Goal: Task Accomplishment & Management: Manage account settings

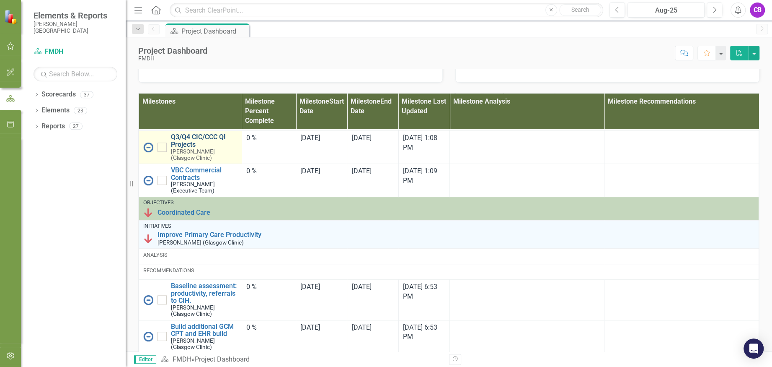
scroll to position [279, 0]
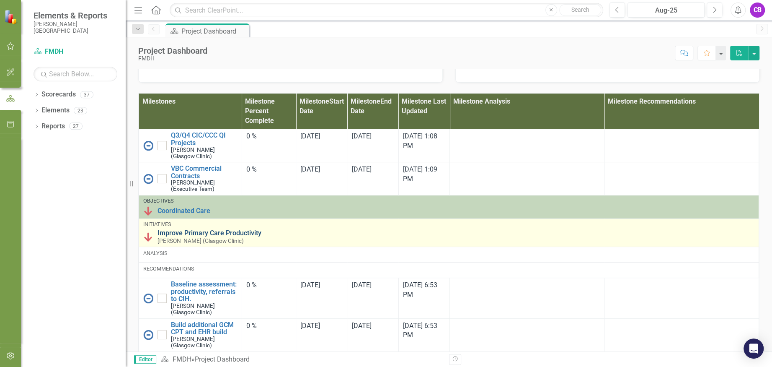
click at [213, 237] on link "Improve Primary Care Productivity" at bounding box center [456, 233] width 597 height 8
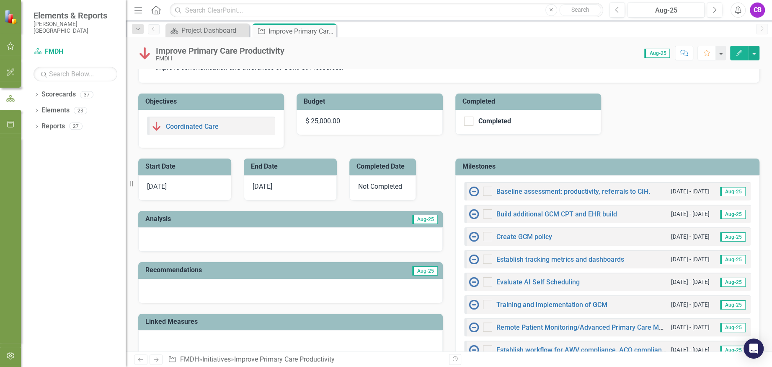
scroll to position [223, 0]
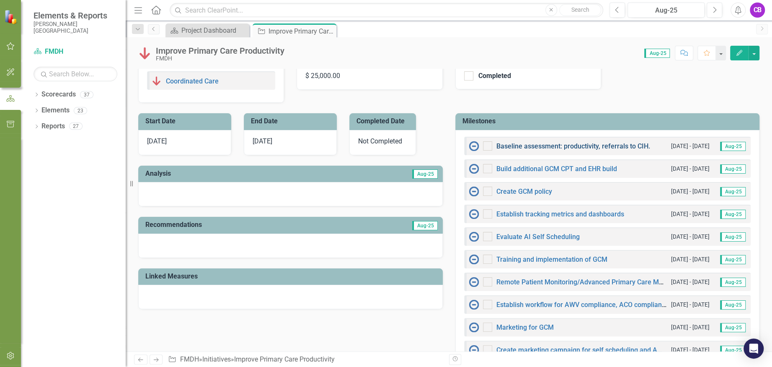
click at [539, 146] on link "Baseline assessment: productivity, referrals to CIH." at bounding box center [573, 146] width 154 height 8
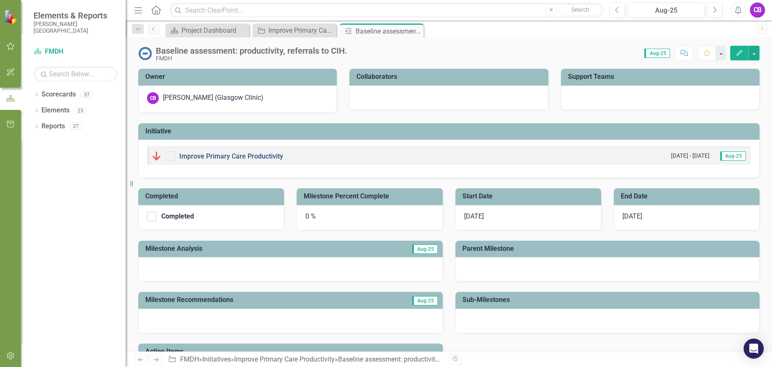
click at [253, 155] on link "Improve Primary Care Productivity" at bounding box center [231, 156] width 104 height 8
click at [741, 54] on icon "Edit" at bounding box center [740, 53] width 8 height 6
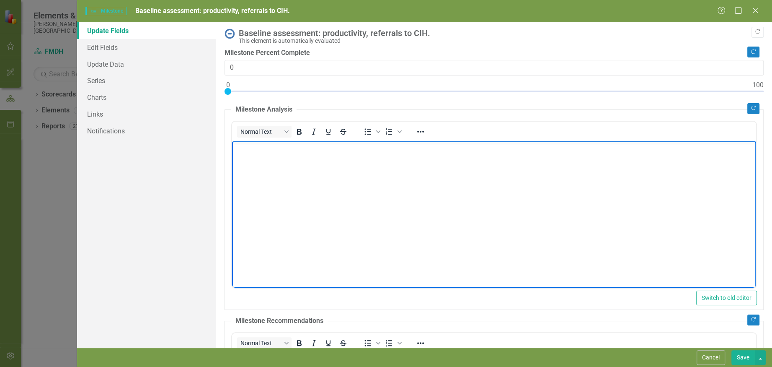
click at [367, 201] on body "Rich Text Area. Press ALT-0 for help." at bounding box center [494, 204] width 524 height 126
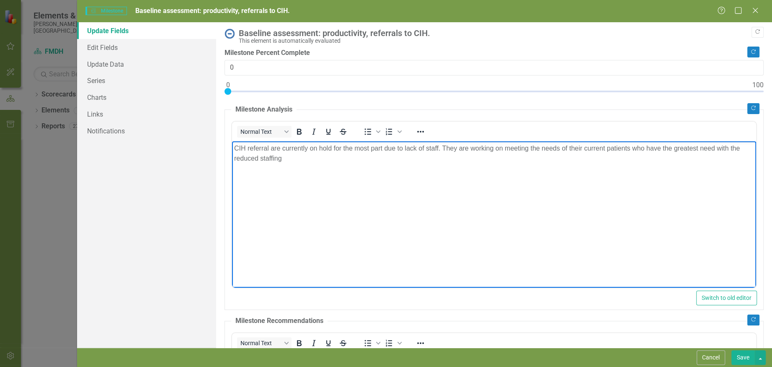
click at [739, 145] on p "CIH referral are currently on hold for the most part due to lack of staff. They…" at bounding box center [494, 153] width 520 height 20
click at [367, 161] on p "CIH referral are currently on hold for the most part due to lack of staff. They…" at bounding box center [494, 153] width 520 height 20
click at [253, 88] on div at bounding box center [494, 93] width 539 height 10
type input "5"
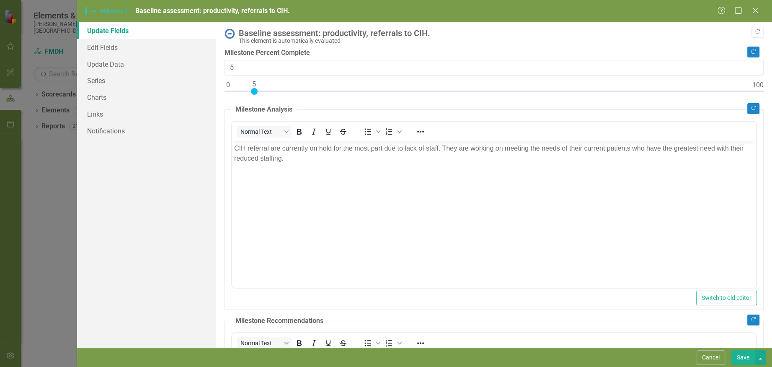
click at [739, 358] on button "Save" at bounding box center [743, 357] width 23 height 15
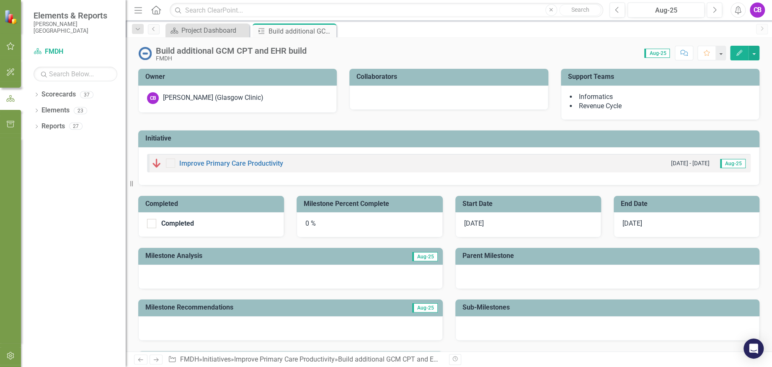
click at [740, 52] on icon "button" at bounding box center [740, 53] width 6 height 6
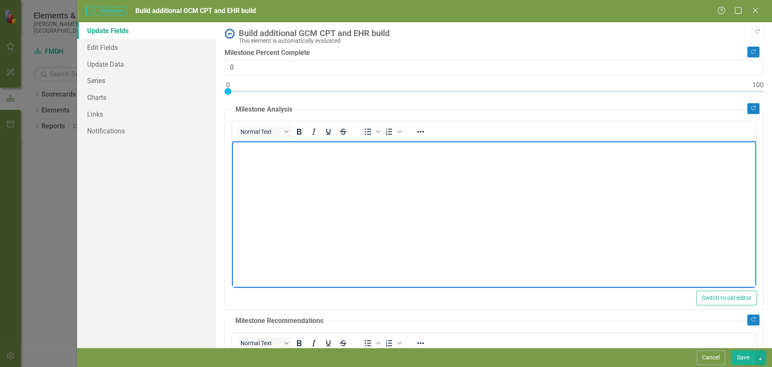
click at [303, 186] on body "Rich Text Area. Press ALT-0 for help." at bounding box center [494, 204] width 524 height 126
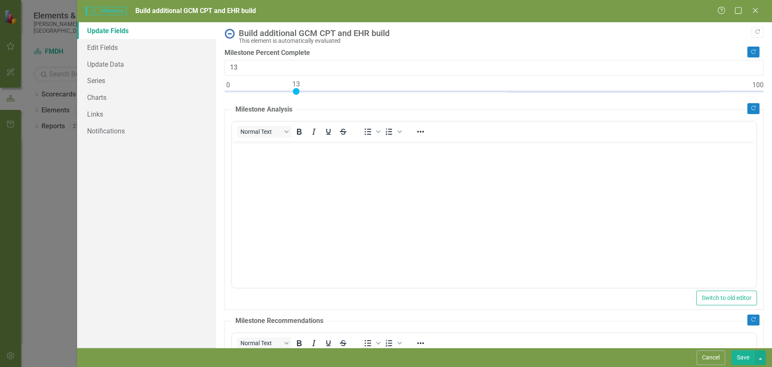
click at [298, 90] on div at bounding box center [494, 93] width 539 height 10
click at [292, 91] on div at bounding box center [494, 93] width 539 height 10
click at [288, 91] on div at bounding box center [291, 91] width 7 height 7
type input "10"
drag, startPoint x: 292, startPoint y: 92, endPoint x: 283, endPoint y: 90, distance: 8.9
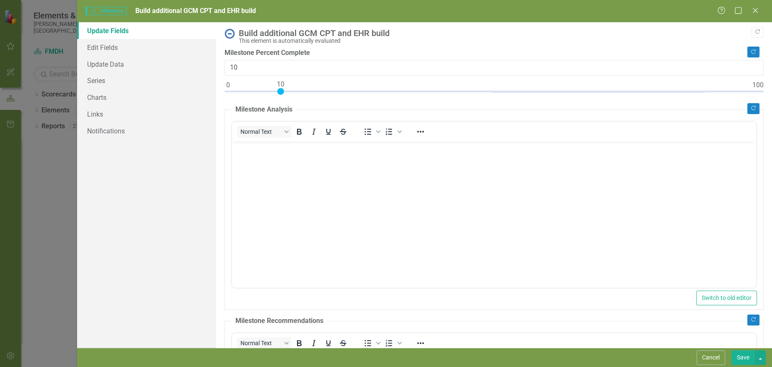
click at [283, 90] on div at bounding box center [280, 91] width 7 height 7
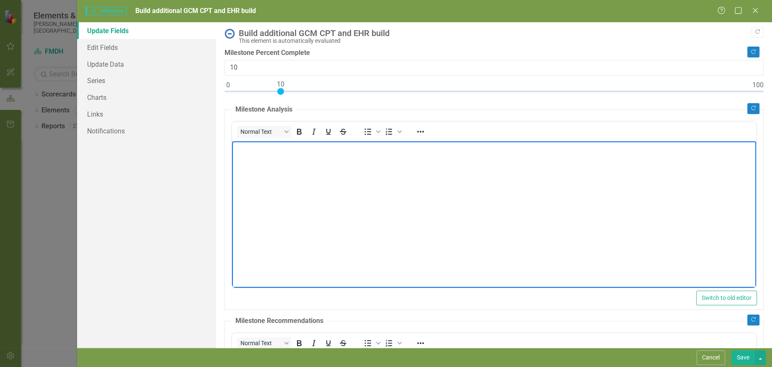
click at [299, 190] on body "Rich Text Area. Press ALT-0 for help." at bounding box center [494, 204] width 524 height 126
click at [393, 149] on p "Currently only Traditional Chronic Care Management services are being billed*" at bounding box center [494, 148] width 520 height 10
click at [344, 166] on p "The "new" CPT for Complex" at bounding box center [494, 165] width 520 height 10
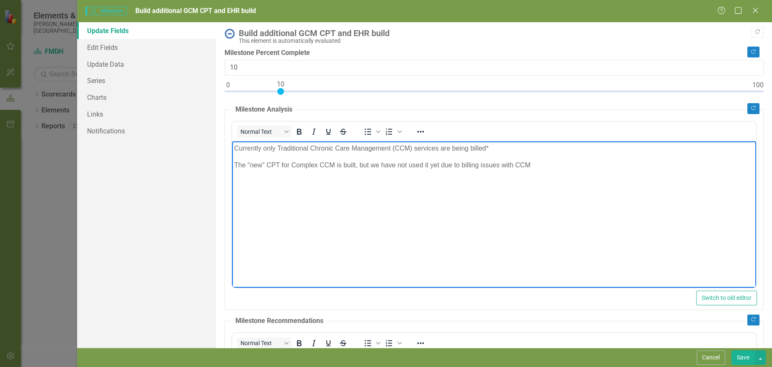
click at [514, 163] on p "The "new" CPT for Complex CCM is built, but we have not used it yet due to bill…" at bounding box center [494, 165] width 520 height 10
click at [564, 163] on p "The "new" CPT for Complex CCM is built, but we have not used it yet due to bill…" at bounding box center [494, 165] width 520 height 10
click at [462, 165] on p "The "new" CPT for Complex CCM is built, but we have not used it yet due to bill…" at bounding box center [494, 165] width 520 height 10
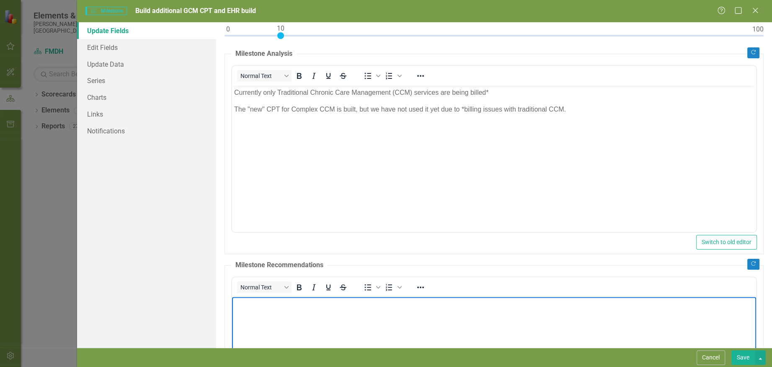
click at [370, 331] on body "Rich Text Area. Press ALT-0 for help." at bounding box center [494, 359] width 524 height 126
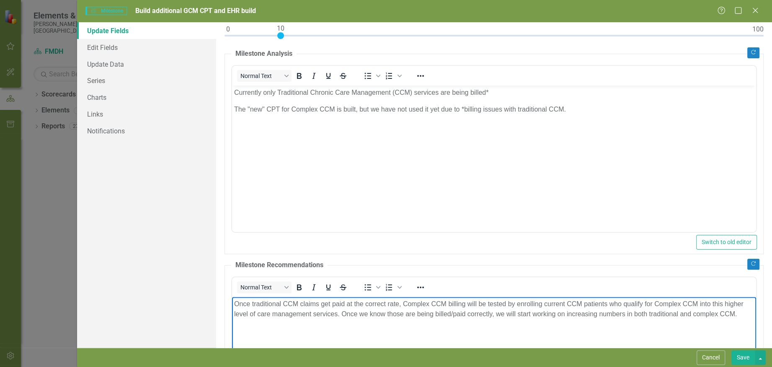
click at [742, 356] on button "Save" at bounding box center [743, 357] width 23 height 15
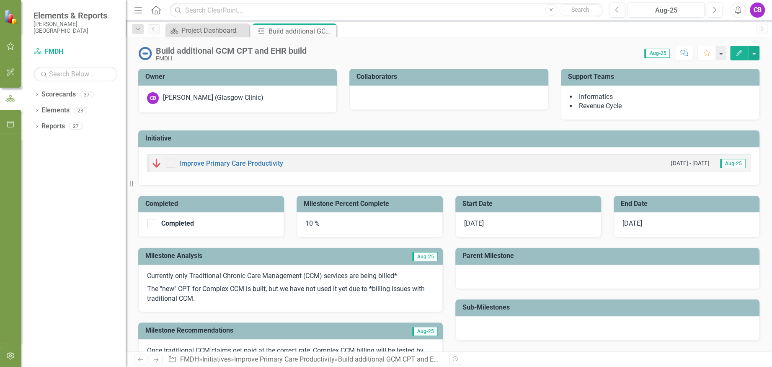
click at [741, 50] on icon "Edit" at bounding box center [740, 53] width 8 height 6
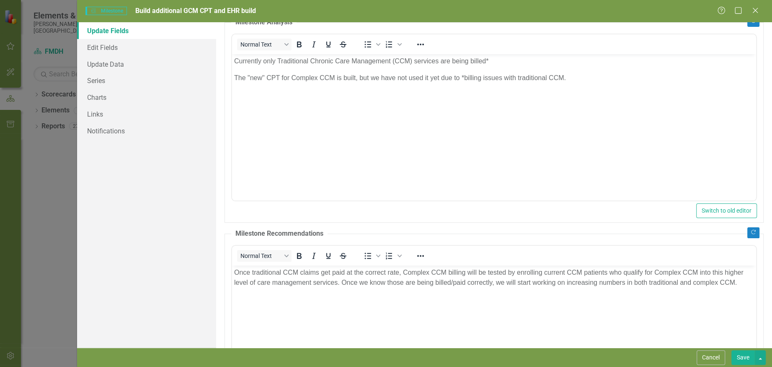
scroll to position [111, 0]
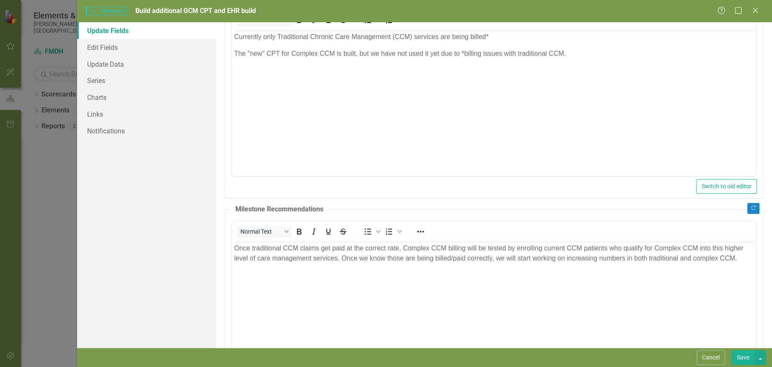
click at [739, 256] on p "Once traditional CCM claims get paid at the correct rate, Complex CCM billing w…" at bounding box center [494, 253] width 520 height 20
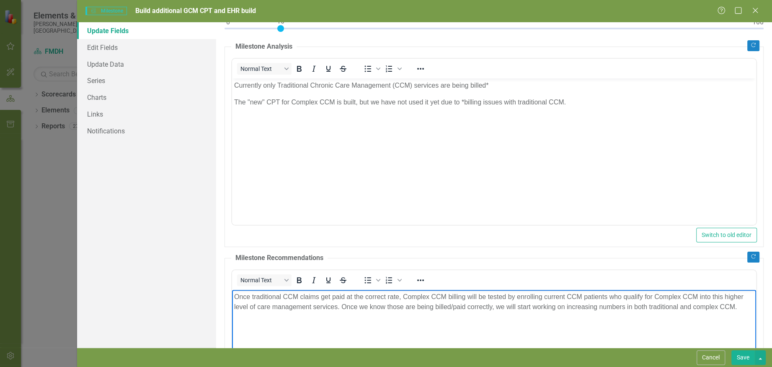
scroll to position [0, 0]
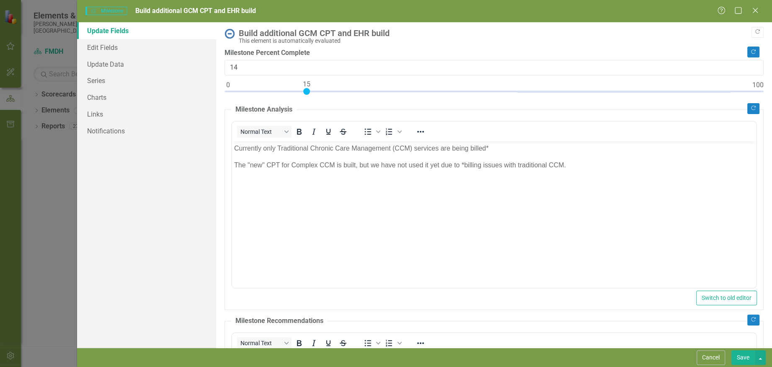
type input "15"
drag, startPoint x: 281, startPoint y: 90, endPoint x: 307, endPoint y: 90, distance: 25.6
click at [307, 90] on div at bounding box center [306, 91] width 7 height 7
click at [578, 166] on p "The "new" CPT for Complex CCM is built, but we have not used it yet due to *bil…" at bounding box center [494, 165] width 520 height 10
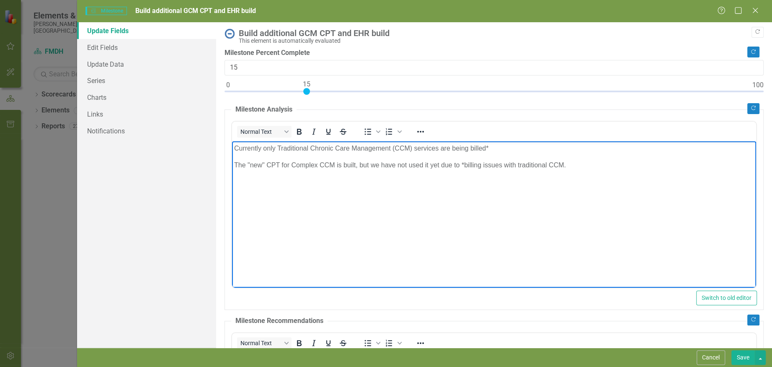
click at [532, 145] on p "Currently only Traditional Chronic Care Management (CCM) services are being bil…" at bounding box center [494, 148] width 520 height 10
click at [447, 204] on body "Currently only Traditional Chronic Care Management (CCM) services are being bil…" at bounding box center [494, 204] width 524 height 126
click at [362, 199] on p "Rich Text Area. Press ALT-0 for help." at bounding box center [494, 198] width 520 height 10
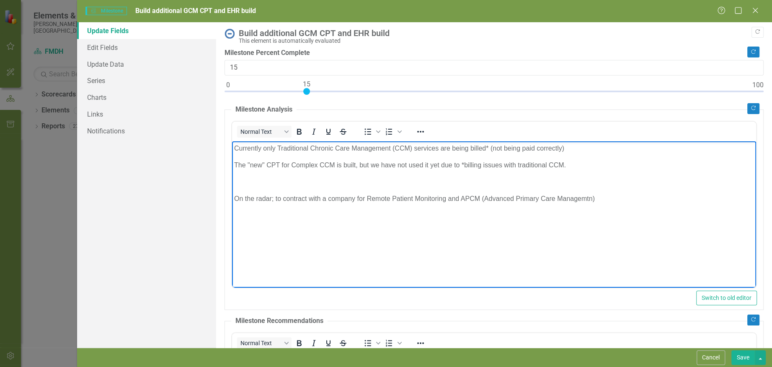
click at [458, 196] on p "On the radar; to contract with a company for Remote Patient Monitoring and APCM…" at bounding box center [494, 198] width 520 height 10
click at [613, 199] on p "On the radar; to contract with a company for Remote Patient Monitoring and poss…" at bounding box center [494, 198] width 520 height 10
click at [367, 196] on p "On the radar; to contract with a company for Remote Patient Monitoring and poss…" at bounding box center [494, 198] width 520 height 10
click at [464, 198] on p "On the radar; to contract with a company for PRM (Remote Patient Monitoring and…" at bounding box center [494, 198] width 520 height 10
click at [668, 197] on p "On the radar; to contract with a company for PRM (Remote Patient Monitoring) an…" at bounding box center [494, 198] width 520 height 10
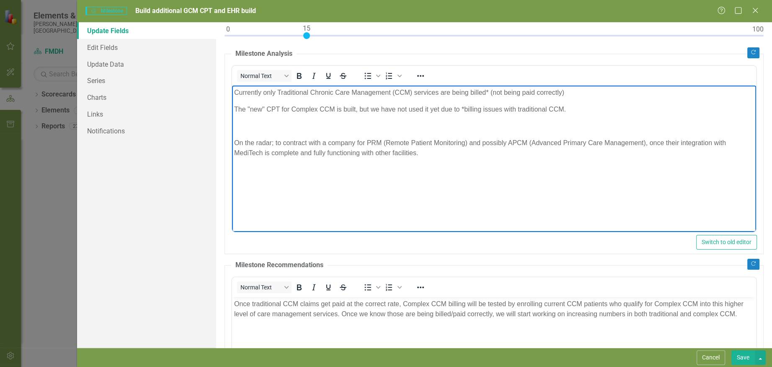
scroll to position [111, 0]
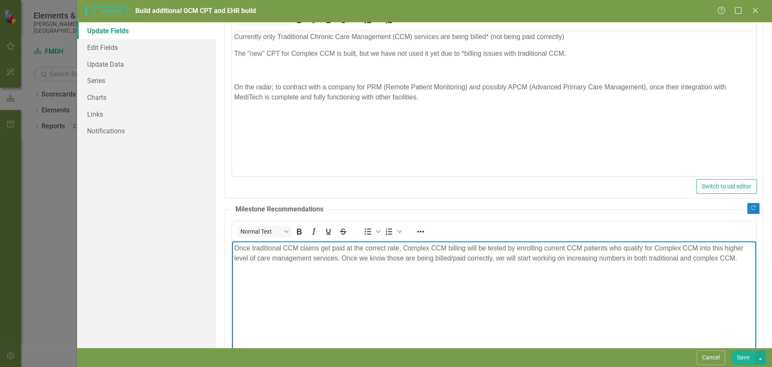
click at [743, 257] on p "Once traditional CCM claims get paid at the correct rate, Complex CCM billing w…" at bounding box center [494, 253] width 520 height 20
click at [352, 291] on p "Have the RPM/APCM platform selected, just waiting on verified integration with …" at bounding box center [494, 291] width 520 height 10
click at [369, 291] on p "Have the RPM/APCM platform identified, just waiting on verified integration wit…" at bounding box center [494, 291] width 520 height 10
click at [388, 291] on p "Have the RPM/APCM platform identified, waiting on verified integration with Med…" at bounding box center [494, 291] width 520 height 10
click at [507, 291] on p "Have the RPM/APCM platform identified, waiting to receive verified integration …" at bounding box center [494, 291] width 520 height 10
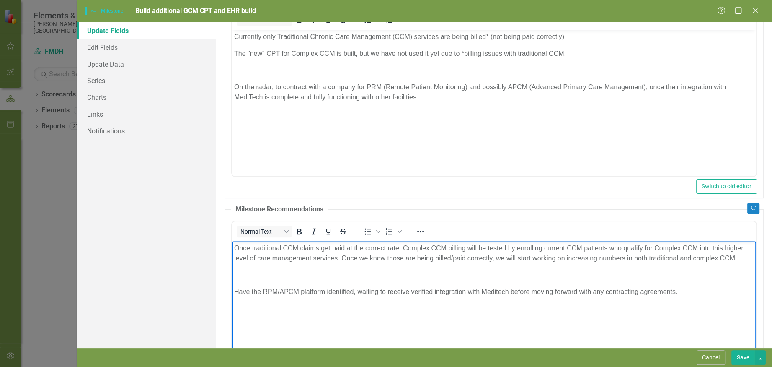
click at [639, 291] on p "Have the RPM/APCM platform identified, waiting to receive verified integration …" at bounding box center [494, 291] width 520 height 10
click at [668, 293] on p "Have the RPM/APCM platform identified, waiting to receive verified integration …" at bounding box center [494, 291] width 520 height 10
click at [742, 355] on button "Save" at bounding box center [743, 357] width 23 height 15
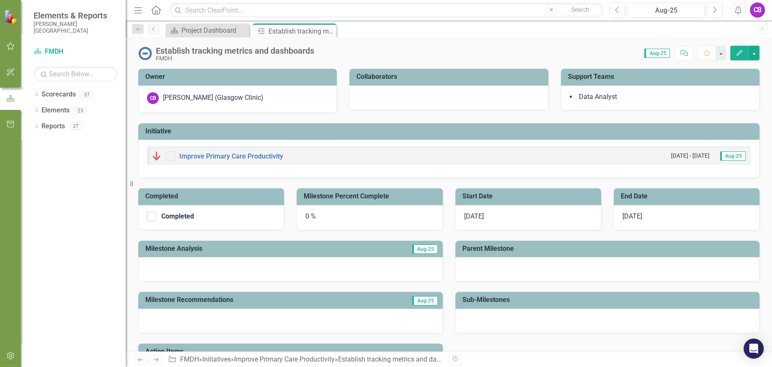
click at [742, 54] on icon "Edit" at bounding box center [740, 53] width 8 height 6
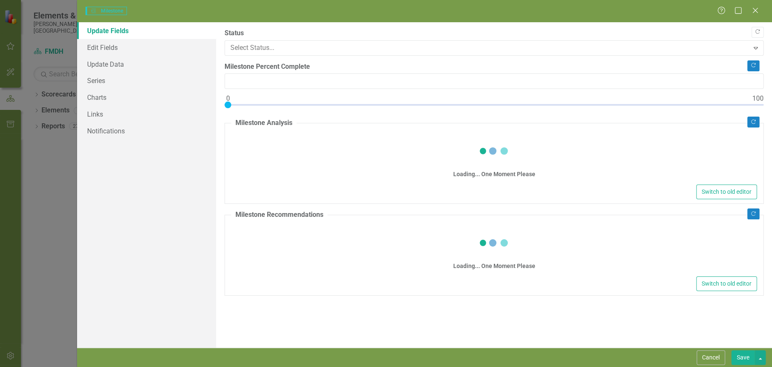
type input "0"
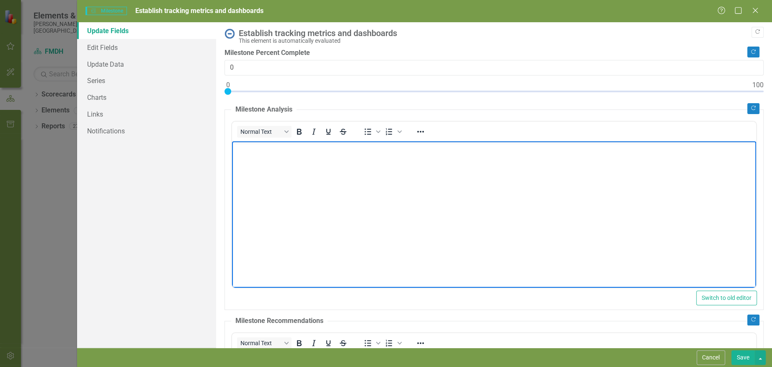
click at [321, 191] on body "Rich Text Area. Press ALT-0 for help." at bounding box center [494, 204] width 524 height 126
click at [317, 185] on body "Rich Text Area. Press ALT-0 for help." at bounding box center [494, 204] width 524 height 126
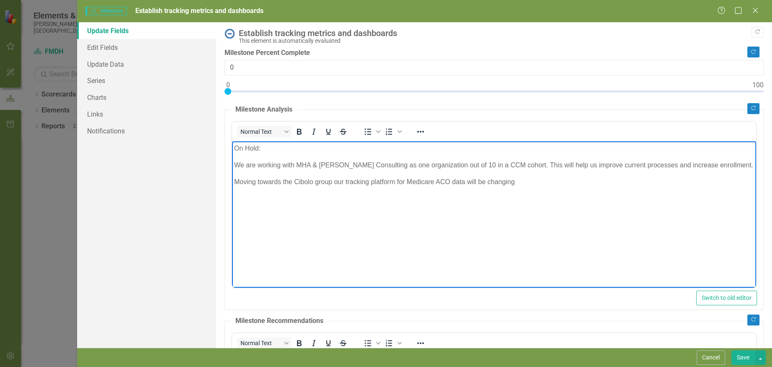
click at [451, 180] on p "Moving towards the Cibolo group our tracking platform for Medicare ACO data wil…" at bounding box center [494, 181] width 520 height 10
click at [474, 182] on p "Moving towards the Cibolo group our tracking platform for Medicare patient data…" at bounding box center [494, 181] width 520 height 10
click at [424, 191] on p "Moving towards the Cibolo group our tracking platform for Medicare patient data…" at bounding box center [494, 186] width 520 height 20
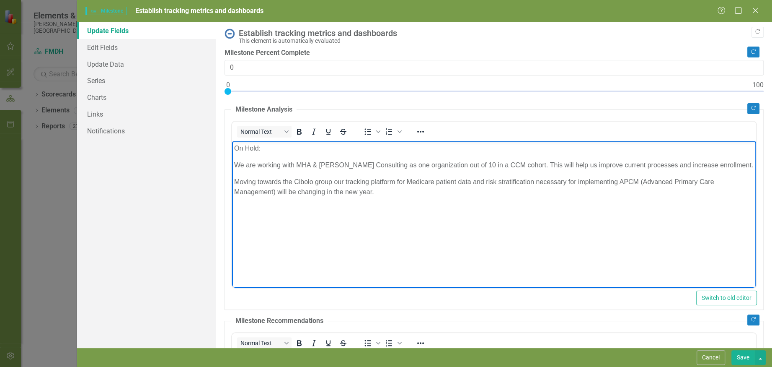
click at [413, 197] on body "On Hold: We are working with MHA & Savvy Jane Consulting as one organization ou…" at bounding box center [494, 204] width 524 height 126
click at [287, 190] on p "Moving towards the Cibolo group our tracking platform for Medicare patient data…" at bounding box center [494, 186] width 520 height 20
click at [409, 189] on p "Moving towards the Cibolo group our tracking platform for Medicare patient data…" at bounding box center [494, 186] width 520 height 20
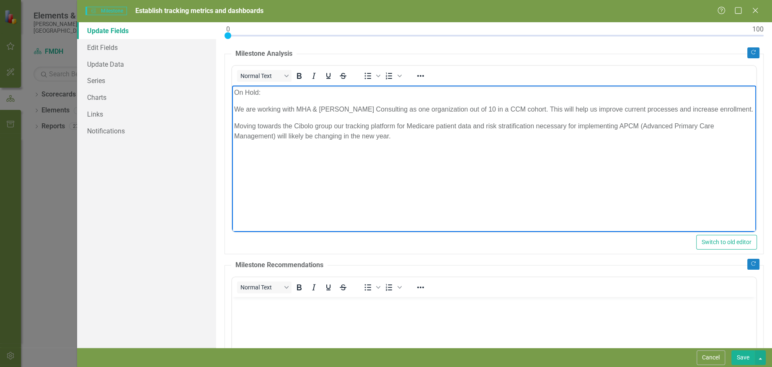
click at [748, 354] on button "Save" at bounding box center [743, 357] width 23 height 15
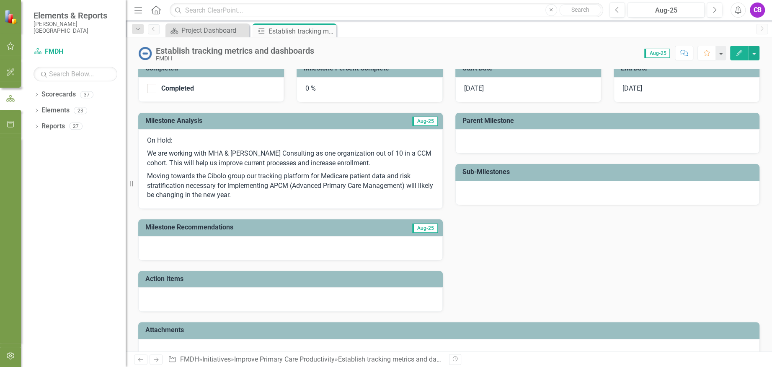
scroll to position [147, 0]
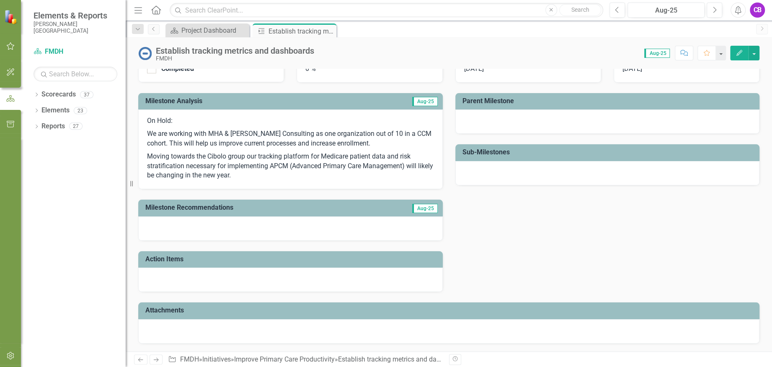
click at [742, 50] on icon "Edit" at bounding box center [740, 53] width 8 height 6
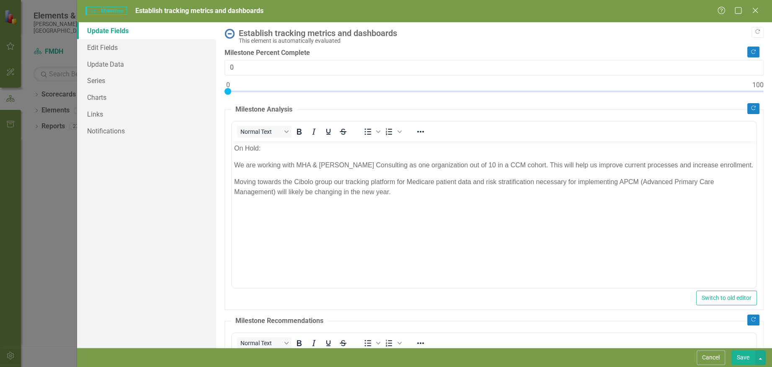
scroll to position [0, 0]
click at [260, 90] on div at bounding box center [494, 93] width 539 height 10
type input "5"
click at [254, 90] on div at bounding box center [494, 93] width 539 height 10
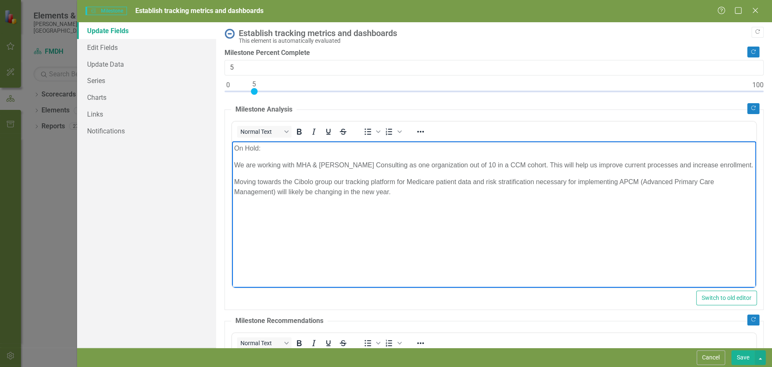
click at [270, 147] on p "On Hold:" at bounding box center [494, 148] width 520 height 10
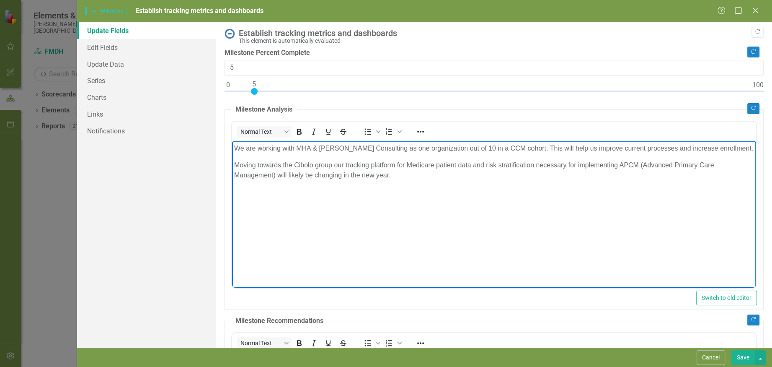
click at [422, 212] on body "We are working with MHA & Savvy Jane Consulting as one organization out of 10 i…" at bounding box center [494, 204] width 524 height 126
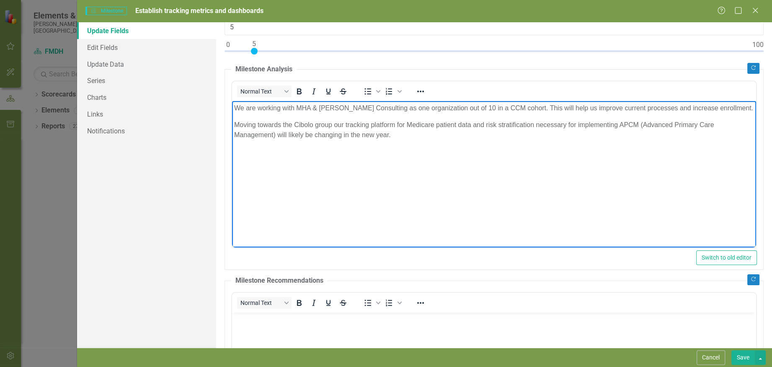
scroll to position [56, 0]
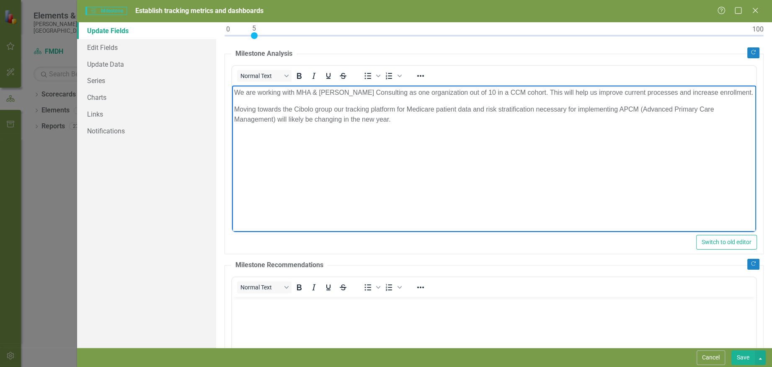
click at [350, 171] on body "We are working with MHA & Savvy Jane Consulting as one organization out of 10 i…" at bounding box center [494, 148] width 524 height 126
click at [420, 117] on p "Moving towards the Cibolo group our tracking platform for Medicare patient data…" at bounding box center [494, 114] width 520 height 20
click at [737, 90] on p "We are working with MHA & Savvy Jane Consulting as one organization out of 10 i…" at bounding box center [494, 92] width 520 height 10
click at [602, 90] on p "We are working with MHA & Savvy Jane Consulting as one organization out of 10 i…" at bounding box center [494, 92] width 520 height 10
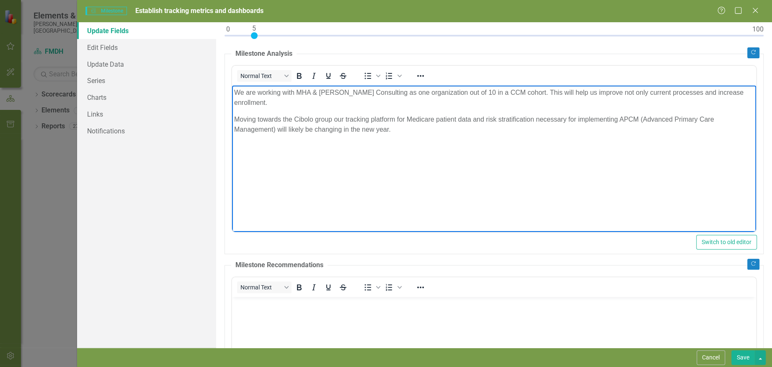
click at [652, 92] on p "We are working with MHA & Savvy Jane Consulting as one organization out of 10 i…" at bounding box center [494, 97] width 520 height 20
click at [266, 103] on p "We are working with MHA & Savvy Jane Consulting as one organization out of 10 i…" at bounding box center [494, 97] width 520 height 20
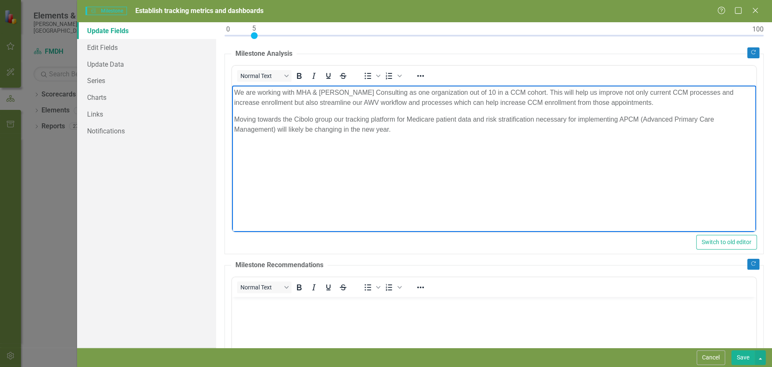
click at [743, 359] on button "Save" at bounding box center [743, 357] width 23 height 15
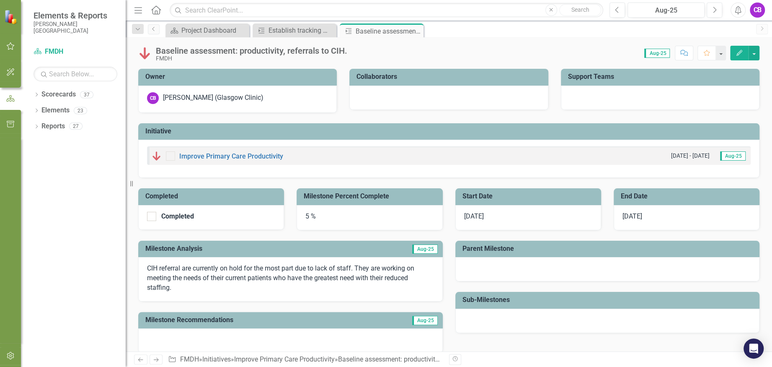
click at [743, 50] on button "Edit" at bounding box center [739, 53] width 18 height 15
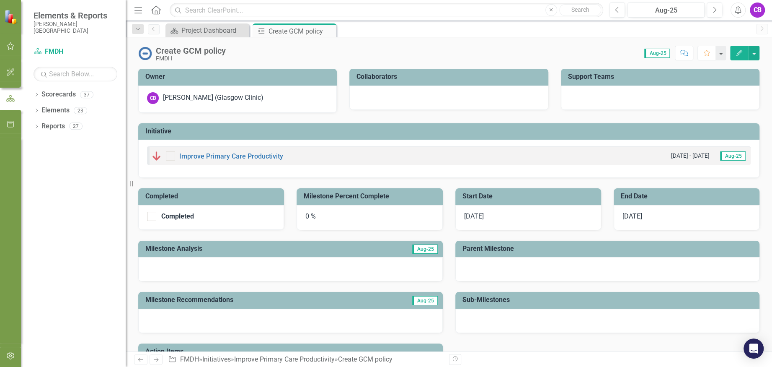
click at [737, 54] on icon "Edit" at bounding box center [740, 53] width 8 height 6
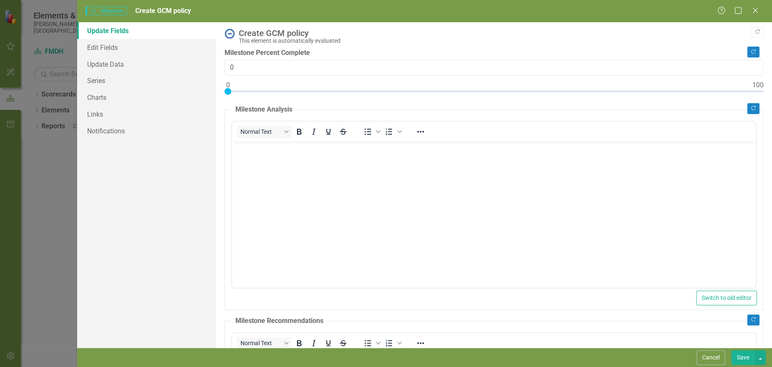
click at [318, 212] on body "Rich Text Area. Press ALT-0 for help." at bounding box center [494, 204] width 524 height 126
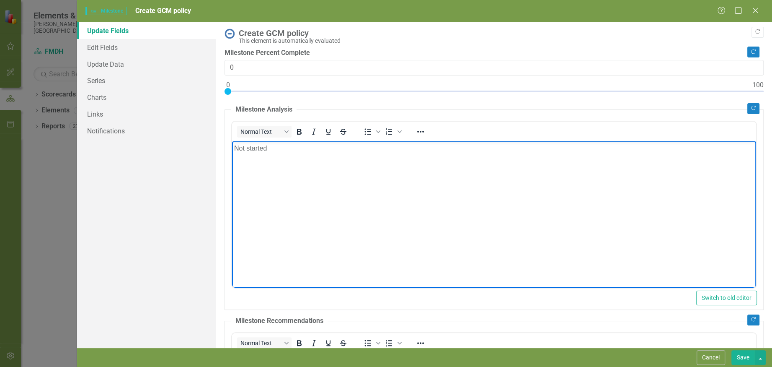
click at [745, 361] on button "Save" at bounding box center [743, 357] width 23 height 15
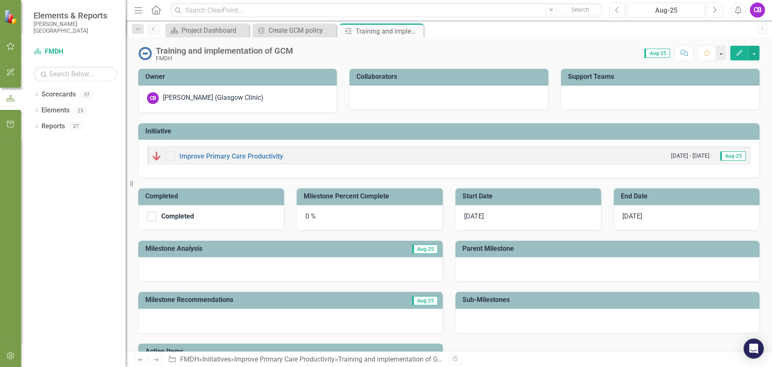
click at [742, 49] on button "Edit" at bounding box center [739, 53] width 18 height 15
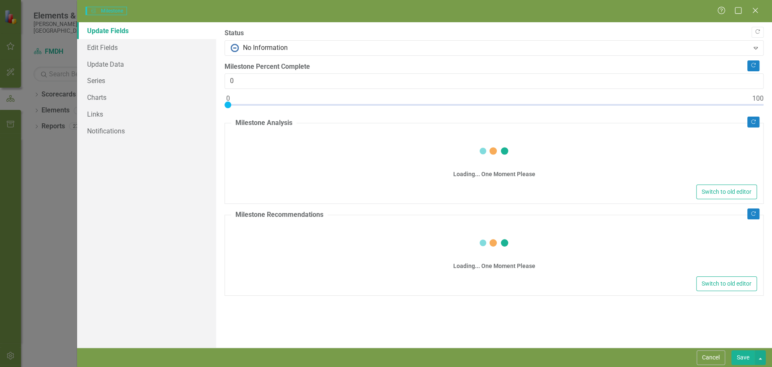
click at [327, 161] on div "Loading... One Moment Please" at bounding box center [494, 158] width 526 height 48
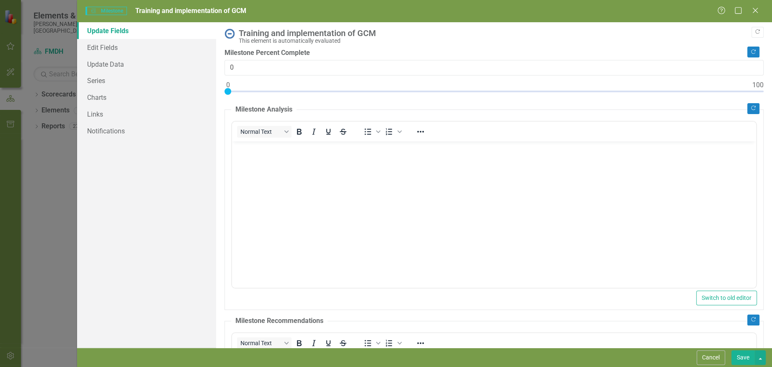
click at [323, 160] on body "Rich Text Area. Press ALT-0 for help." at bounding box center [494, 204] width 524 height 126
click at [739, 355] on button "Save" at bounding box center [743, 357] width 23 height 15
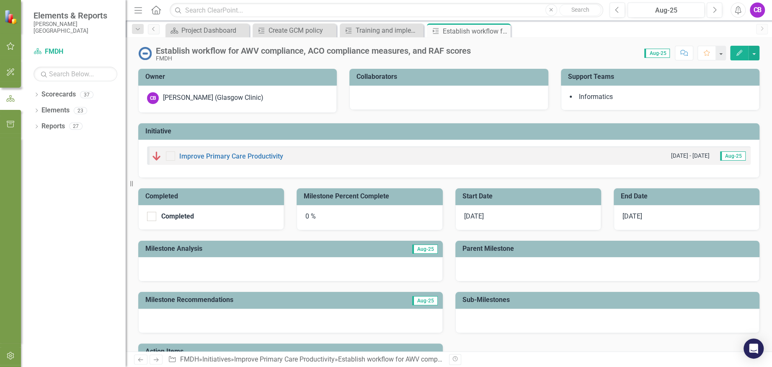
click at [734, 51] on button "Edit" at bounding box center [739, 53] width 18 height 15
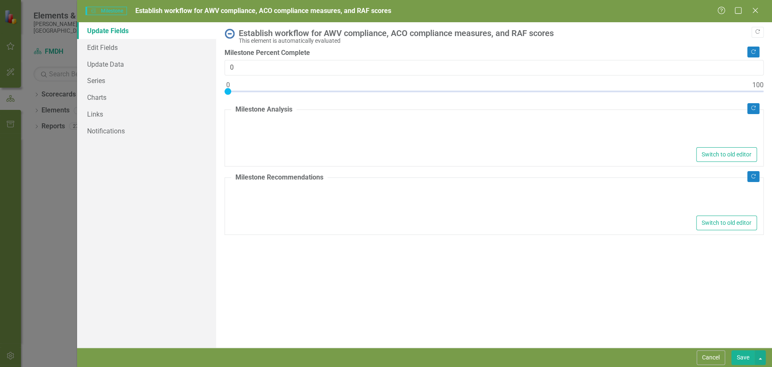
click at [369, 164] on fieldset "Milestone Analysis Switch to old editor" at bounding box center [494, 136] width 539 height 62
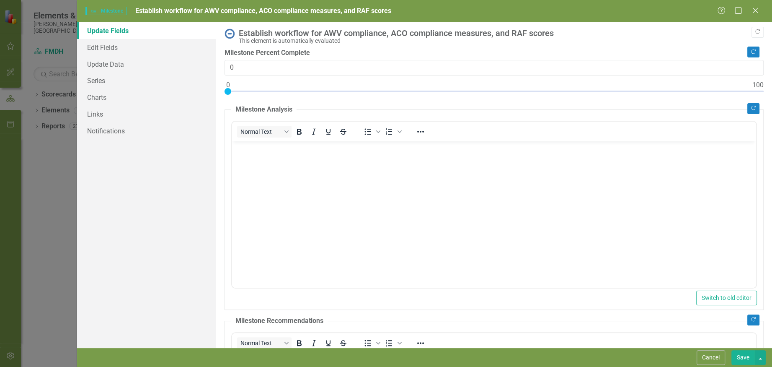
click at [331, 178] on body "Rich Text Area. Press ALT-0 for help." at bounding box center [494, 204] width 524 height 126
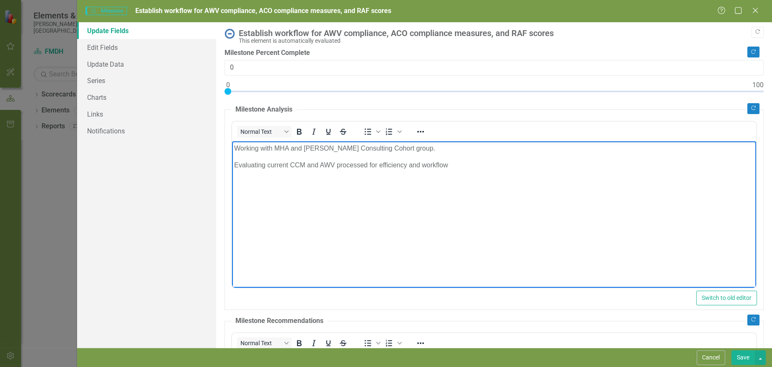
click at [367, 164] on p "Evaluating current CCM and AWV processed for efficiency and workflow" at bounding box center [494, 165] width 520 height 10
click at [459, 164] on p "Evaluating current CCM and AWV processes for efficiency and workflow" at bounding box center [494, 165] width 520 height 10
click at [442, 148] on p "Working with MHA and Savvy Jane Consulting Cohort group." at bounding box center [494, 148] width 520 height 10
click at [282, 89] on div at bounding box center [494, 93] width 539 height 10
type input "10"
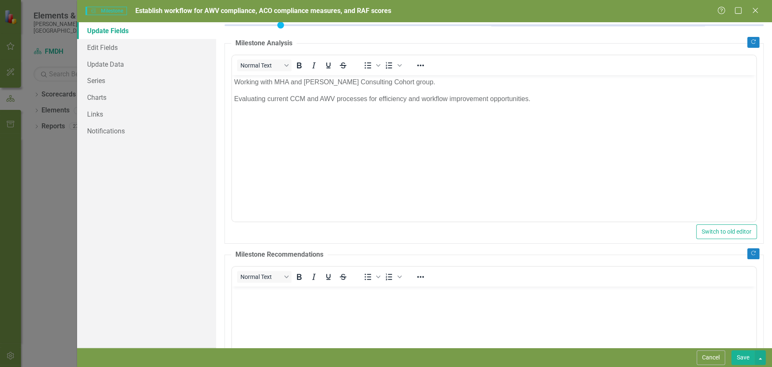
scroll to position [111, 0]
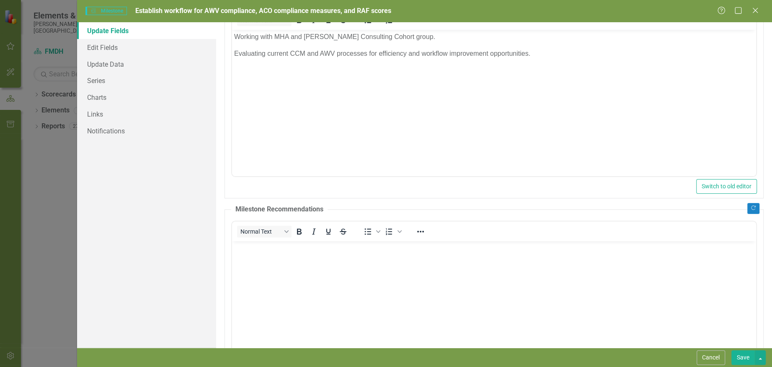
click at [377, 285] on body "Rich Text Area. Press ALT-0 for help." at bounding box center [494, 303] width 524 height 126
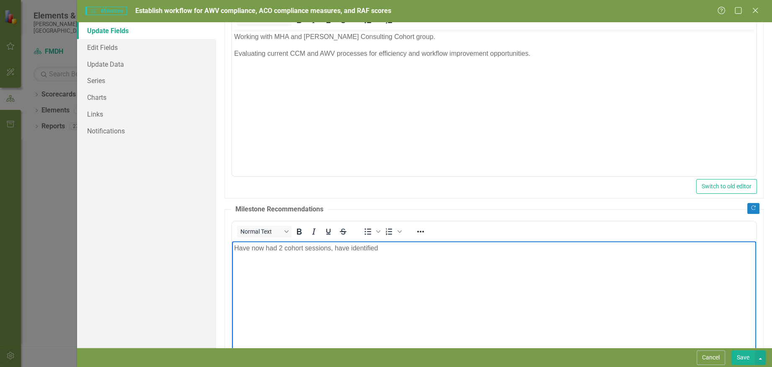
drag, startPoint x: 392, startPoint y: 251, endPoint x: 463, endPoint y: 493, distance: 252.3
click at [232, 252] on html "Have now had 2 cohort sessions, have identified" at bounding box center [494, 303] width 524 height 126
click at [747, 358] on button "Save" at bounding box center [743, 357] width 23 height 15
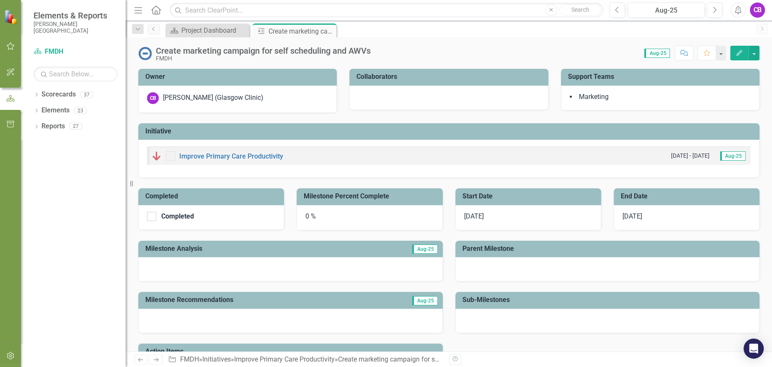
click at [742, 53] on icon "Edit" at bounding box center [740, 53] width 8 height 6
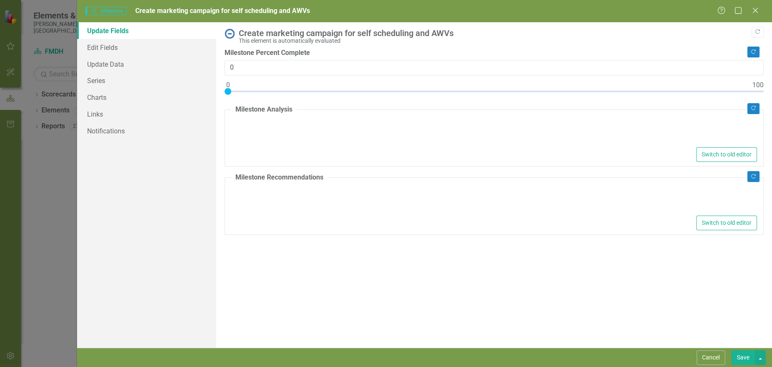
click at [350, 167] on div "Copy Forward Create marketing campaign for self scheduling and AWVs This elemen…" at bounding box center [494, 131] width 539 height 206
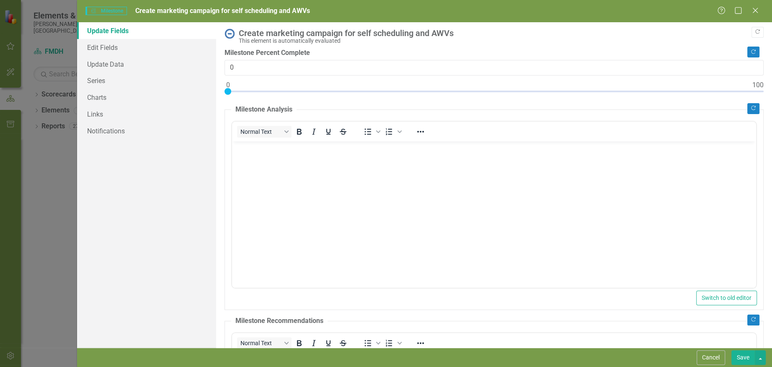
drag, startPoint x: 582, startPoint y: 308, endPoint x: 350, endPoint y: 166, distance: 271.9
click at [350, 166] on body "Rich Text Area. Press ALT-0 for help." at bounding box center [494, 204] width 524 height 126
click at [736, 354] on button "Save" at bounding box center [743, 357] width 23 height 15
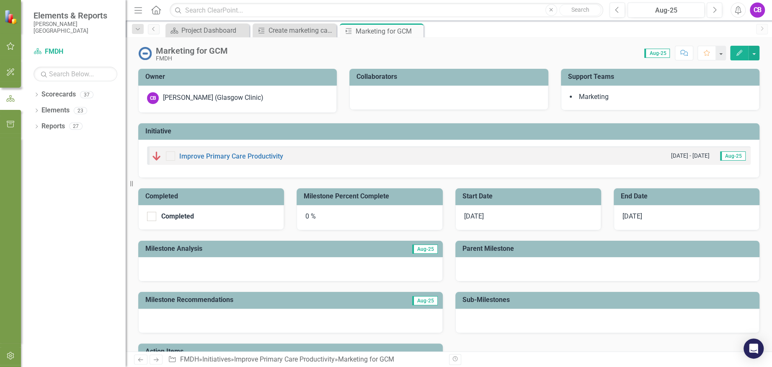
click at [741, 52] on icon "Edit" at bounding box center [740, 53] width 8 height 6
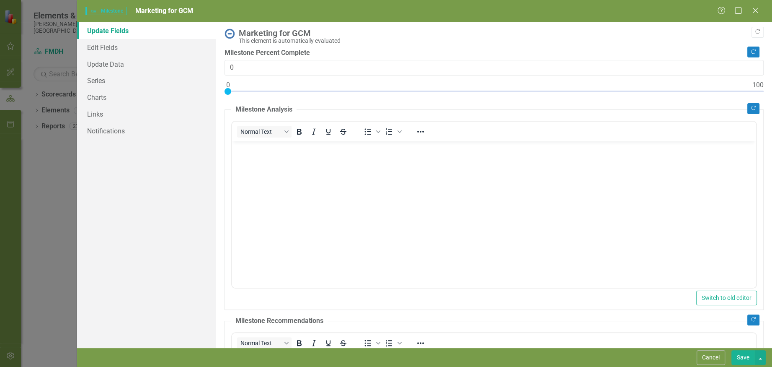
click at [376, 184] on body "Rich Text Area. Press ALT-0 for help." at bounding box center [494, 204] width 524 height 126
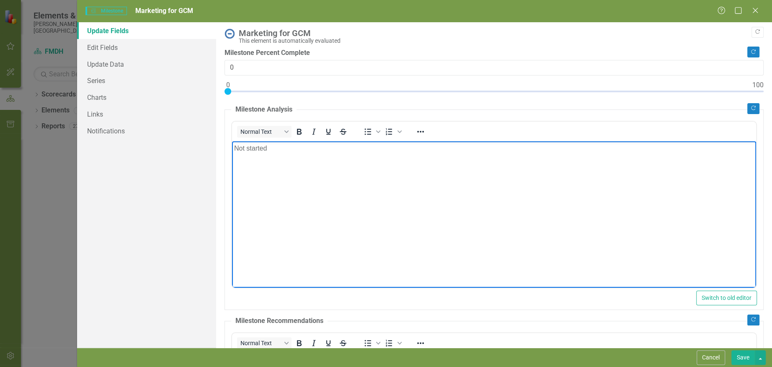
click at [745, 357] on button "Save" at bounding box center [743, 357] width 23 height 15
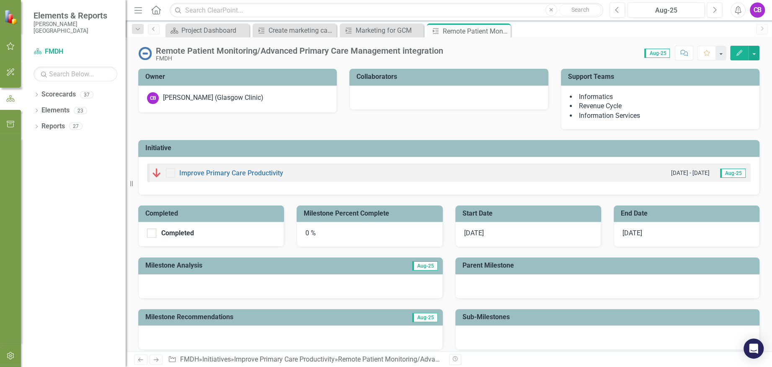
click at [736, 53] on icon "Edit" at bounding box center [740, 53] width 8 height 6
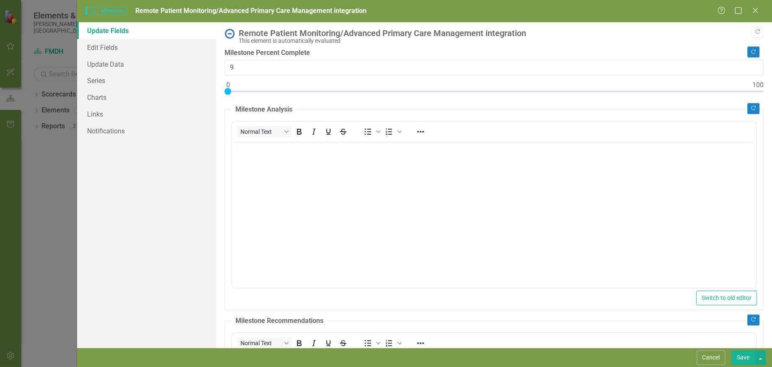
click at [276, 89] on div at bounding box center [494, 93] width 539 height 10
type input "5"
drag, startPoint x: 275, startPoint y: 90, endPoint x: 256, endPoint y: 90, distance: 19.3
click at [256, 90] on div at bounding box center [254, 91] width 7 height 7
click at [265, 179] on body "Rich Text Area. Press ALT-0 for help." at bounding box center [494, 204] width 524 height 126
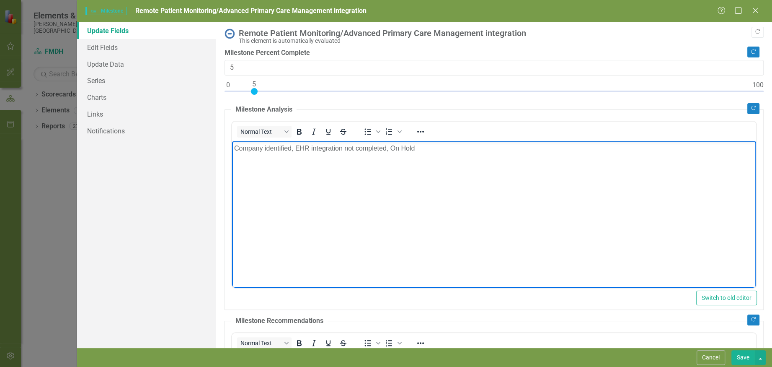
click at [739, 357] on button "Save" at bounding box center [743, 357] width 23 height 15
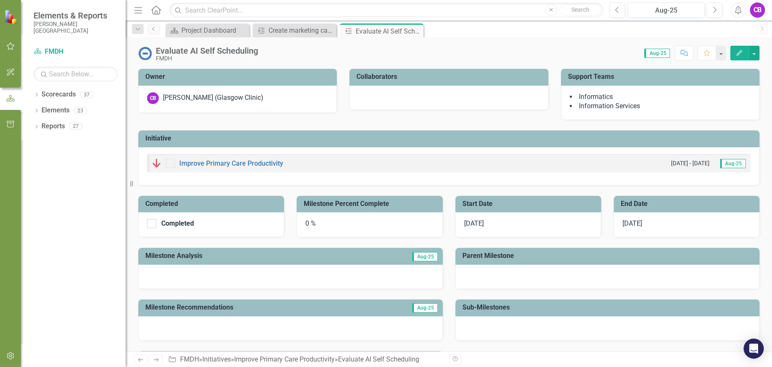
click at [738, 54] on icon "Edit" at bounding box center [740, 53] width 8 height 6
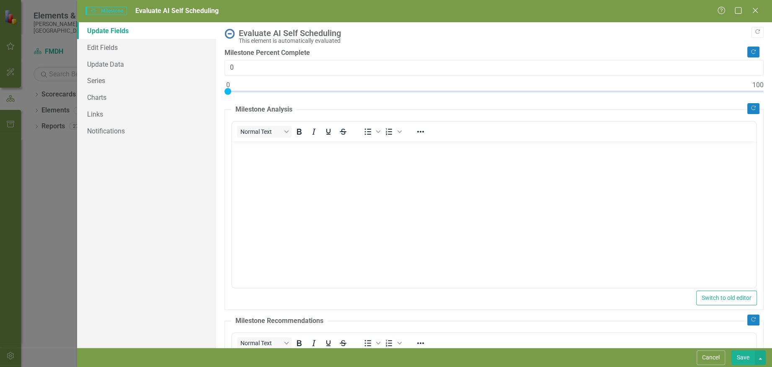
click at [297, 178] on body "Rich Text Area. Press ALT-0 for help." at bounding box center [494, 204] width 524 height 126
click at [739, 355] on button "Save" at bounding box center [743, 357] width 23 height 15
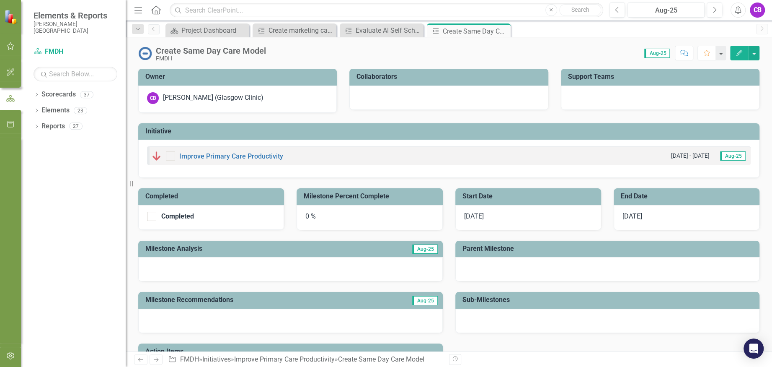
click at [742, 52] on icon "Edit" at bounding box center [740, 53] width 8 height 6
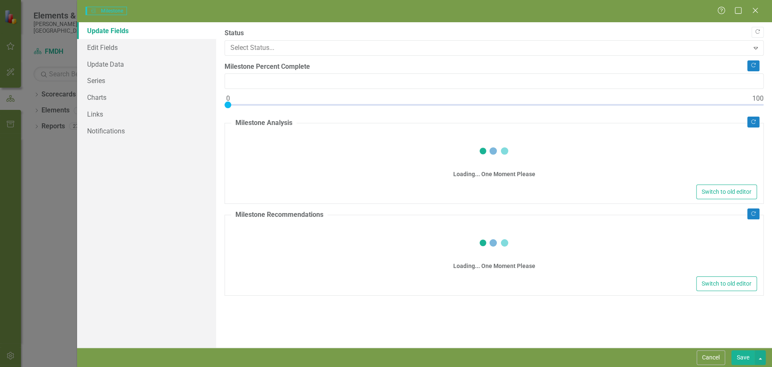
type input "0"
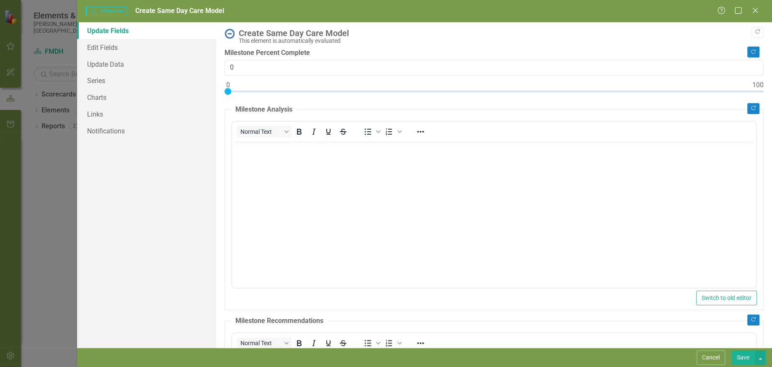
click at [365, 175] on body "Rich Text Area. Press ALT-0 for help." at bounding box center [494, 204] width 524 height 126
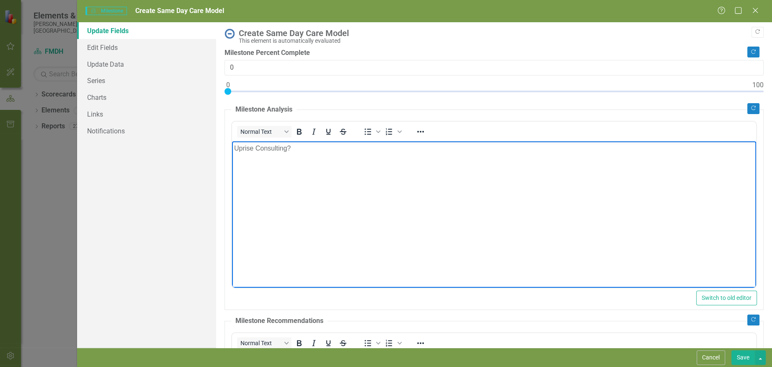
drag, startPoint x: 739, startPoint y: 356, endPoint x: 729, endPoint y: 355, distance: 10.9
click at [738, 356] on button "Save" at bounding box center [743, 357] width 23 height 15
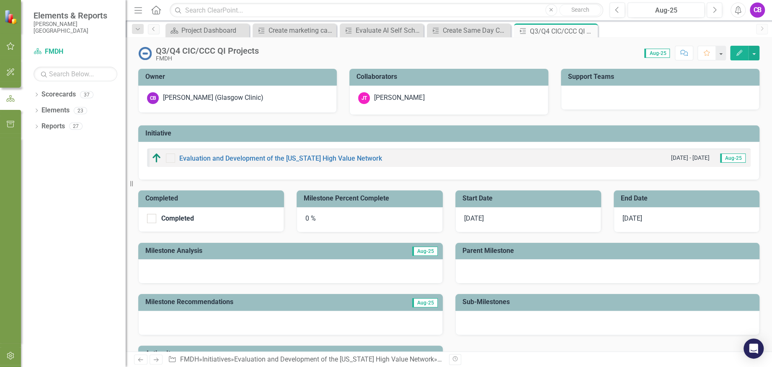
click at [736, 53] on icon "Edit" at bounding box center [740, 53] width 8 height 6
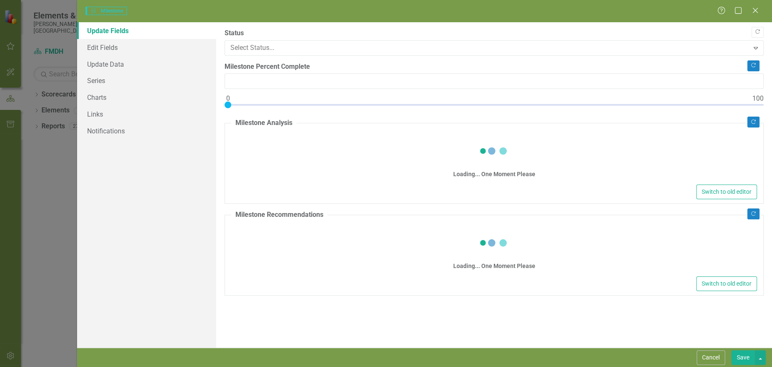
type input "0"
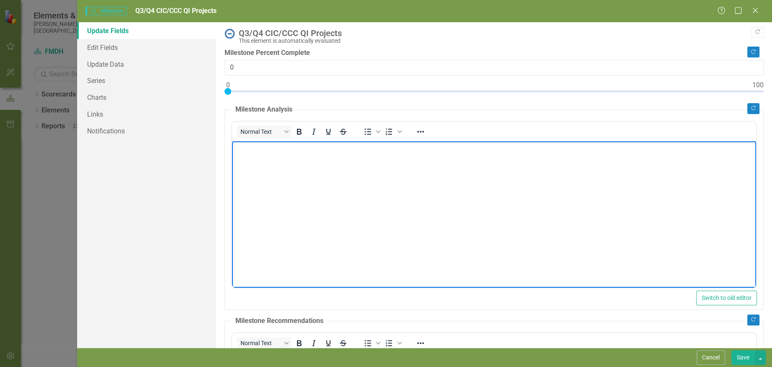
click at [343, 187] on body "Rich Text Area. Press ALT-0 for help." at bounding box center [494, 204] width 524 height 126
click at [235, 147] on p "Accurately tracking PAP/Colonoscopy abnormal results, and correct next test due…" at bounding box center [494, 148] width 520 height 10
click at [496, 151] on p "-Accurately tracking PAP/Colonoscopy abnormal results, and correct next test du…" at bounding box center [494, 148] width 520 height 10
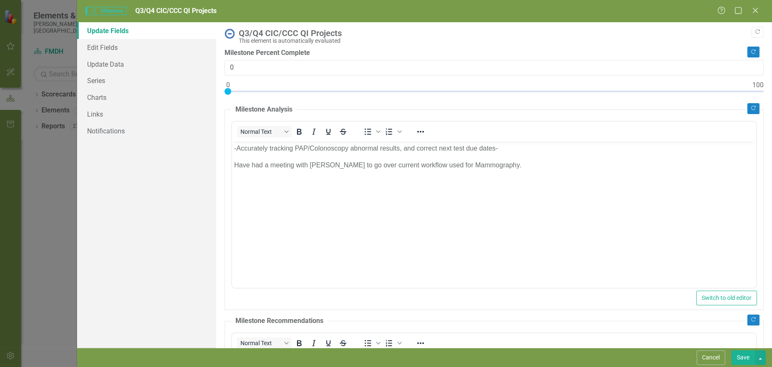
click at [742, 355] on button "Save" at bounding box center [743, 357] width 23 height 15
